Goal: Task Accomplishment & Management: Manage account settings

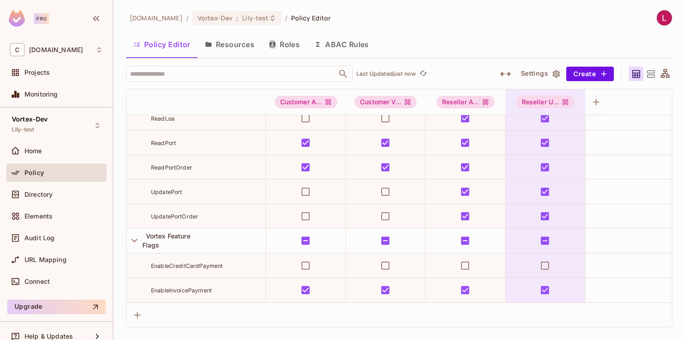
scroll to position [2740, 0]
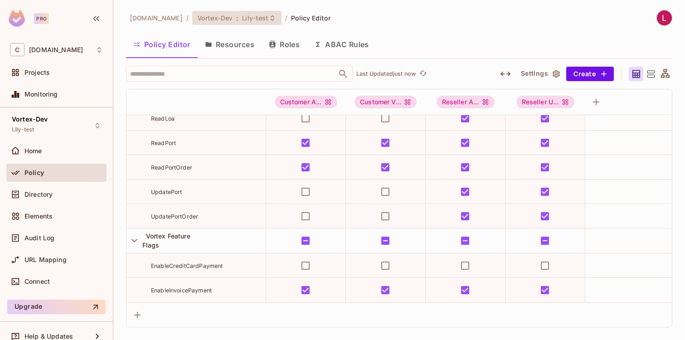
click at [268, 19] on span "Lily-test" at bounding box center [255, 18] width 26 height 9
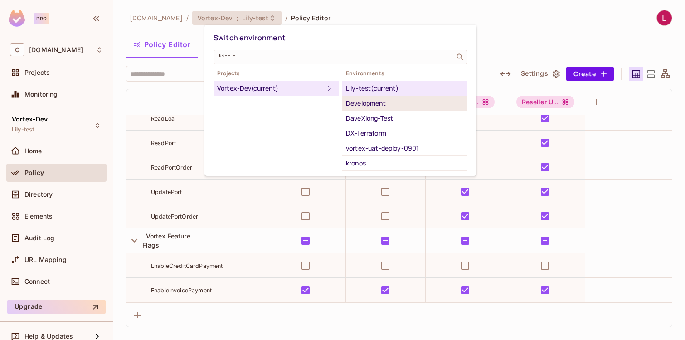
click at [363, 103] on div "Development" at bounding box center [405, 103] width 118 height 11
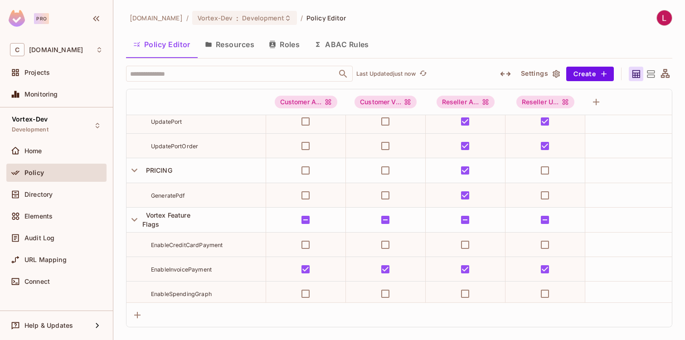
scroll to position [2936, 0]
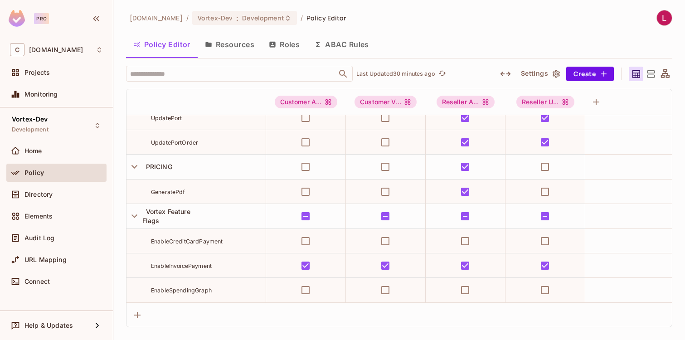
click at [427, 26] on div "[DOMAIN_NAME] / Vortex-Dev : Development / Policy Editor Policy Editor Resource…" at bounding box center [399, 168] width 546 height 317
click at [95, 51] on div "C [DOMAIN_NAME]" at bounding box center [56, 49] width 93 height 13
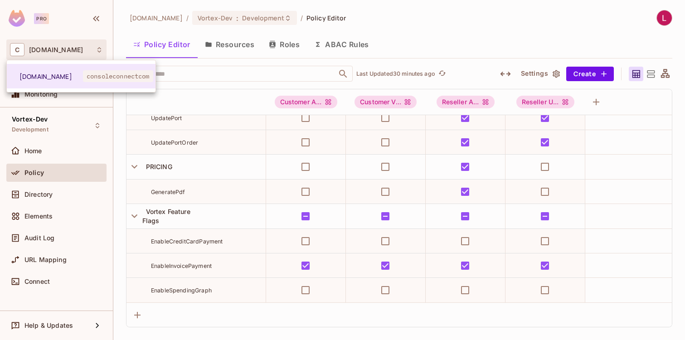
click at [95, 51] on div at bounding box center [342, 170] width 685 height 340
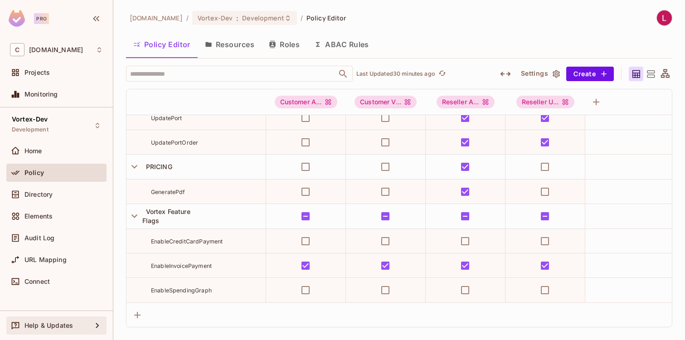
click at [97, 325] on icon at bounding box center [97, 325] width 11 height 11
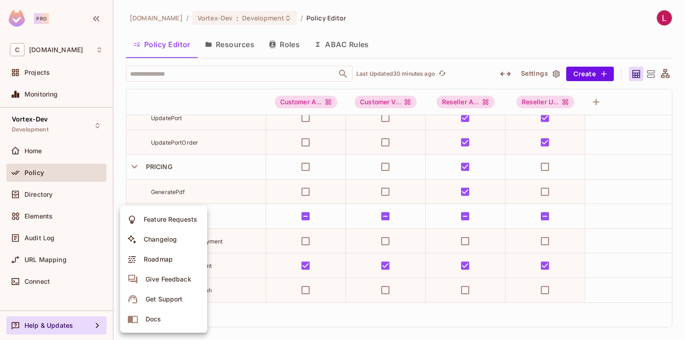
click at [294, 321] on div at bounding box center [342, 170] width 685 height 340
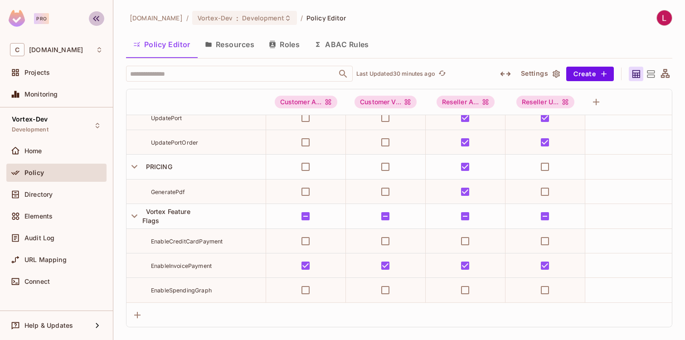
click at [96, 17] on icon "button" at bounding box center [96, 18] width 11 height 11
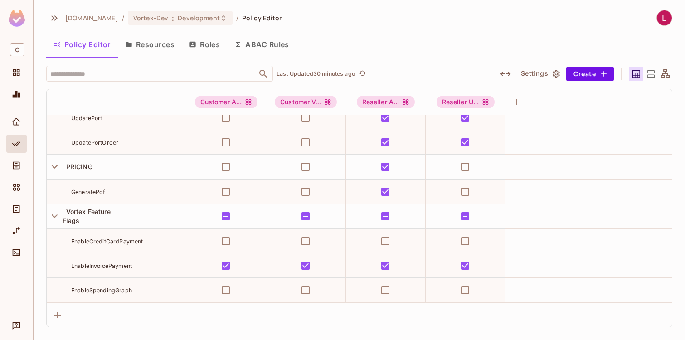
scroll to position [2930, 0]
click at [51, 17] on icon "button" at bounding box center [54, 18] width 11 height 11
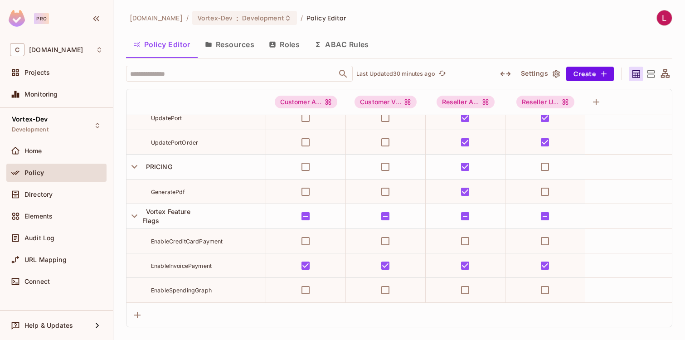
scroll to position [2936, 0]
click at [30, 72] on span "Projects" at bounding box center [36, 72] width 25 height 7
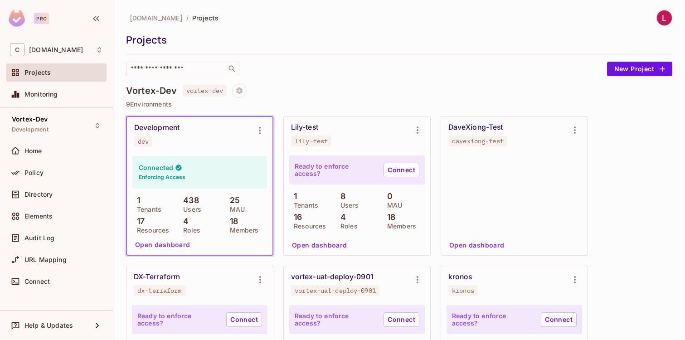
click at [657, 18] on img at bounding box center [664, 17] width 15 height 15
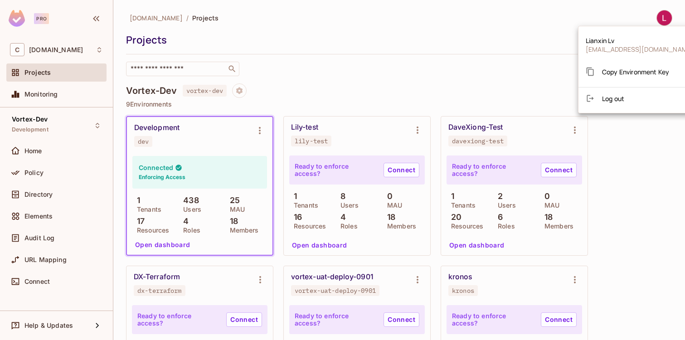
click at [467, 27] on div at bounding box center [342, 170] width 685 height 340
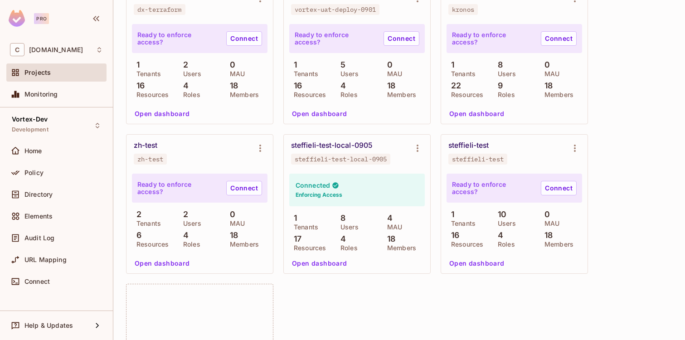
scroll to position [374, 0]
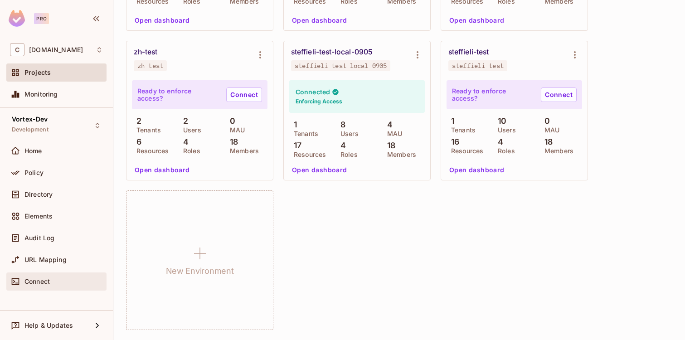
click at [31, 282] on span "Connect" at bounding box center [36, 281] width 25 height 7
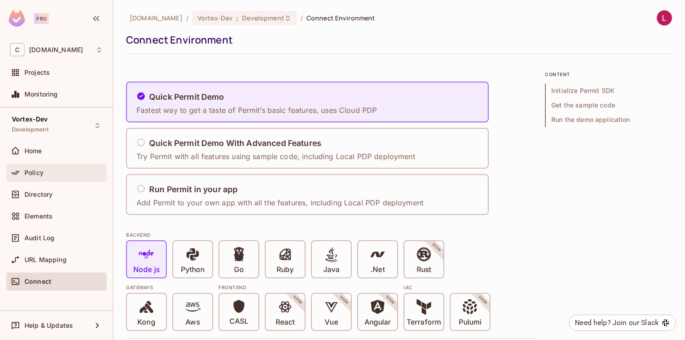
click at [38, 167] on div "Policy" at bounding box center [56, 172] width 93 height 11
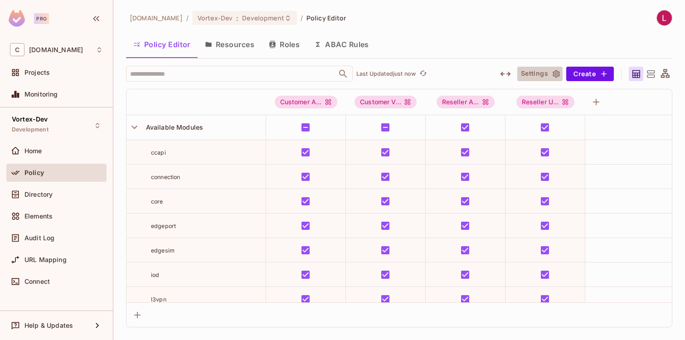
click at [550, 73] on button "Settings" at bounding box center [539, 74] width 45 height 15
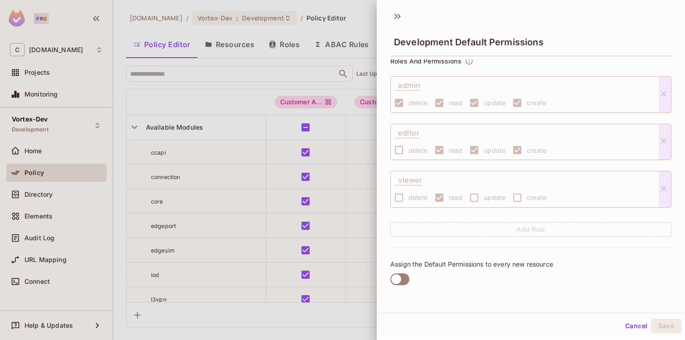
scroll to position [1, 0]
click at [622, 327] on button "Cancel" at bounding box center [636, 325] width 29 height 15
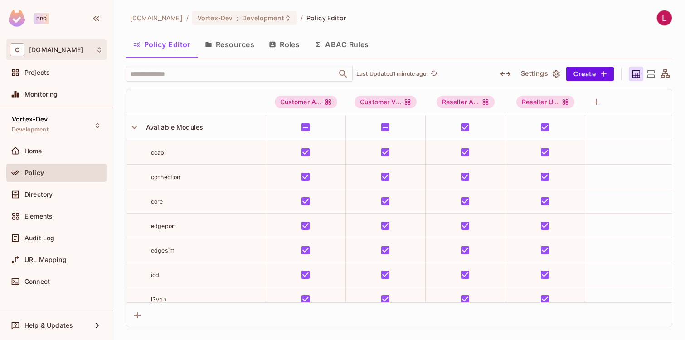
click at [98, 50] on icon at bounding box center [99, 49] width 7 height 7
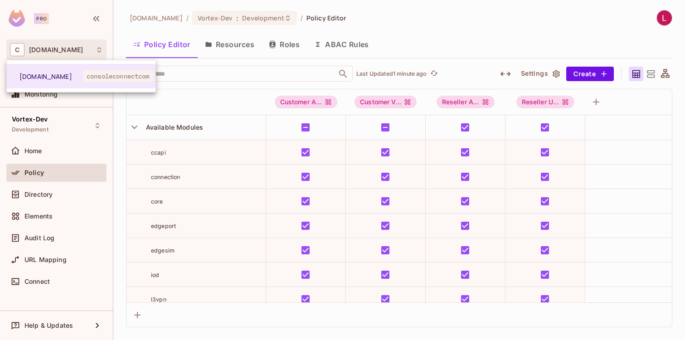
click at [437, 18] on div at bounding box center [342, 170] width 685 height 340
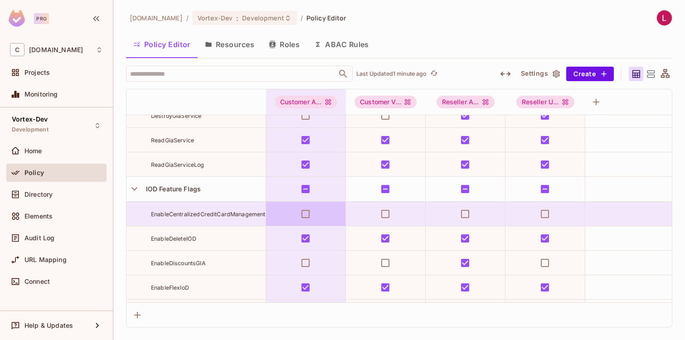
scroll to position [2936, 0]
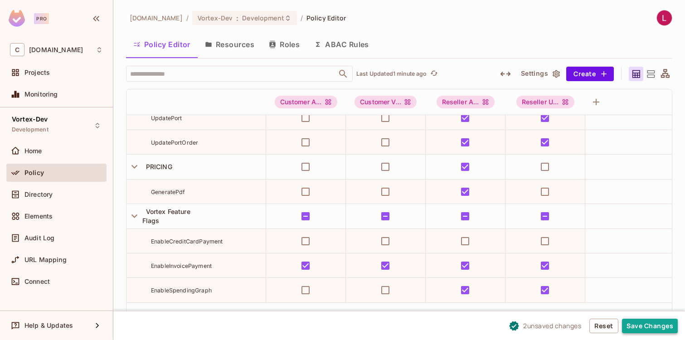
click at [656, 325] on button "Save Changes" at bounding box center [650, 326] width 56 height 15
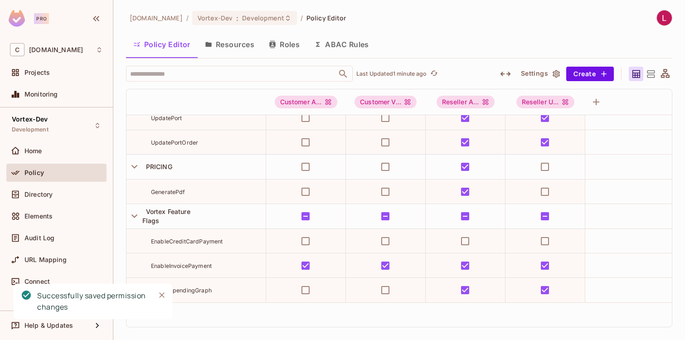
click at [458, 32] on div "[DOMAIN_NAME] / Vortex-Dev : Development / Policy Editor Policy Editor Resource…" at bounding box center [399, 168] width 546 height 317
click at [453, 26] on div "[DOMAIN_NAME] / Vortex-Dev : Development / Policy Editor Policy Editor Resource…" at bounding box center [399, 168] width 546 height 317
